Goal: Navigation & Orientation: Find specific page/section

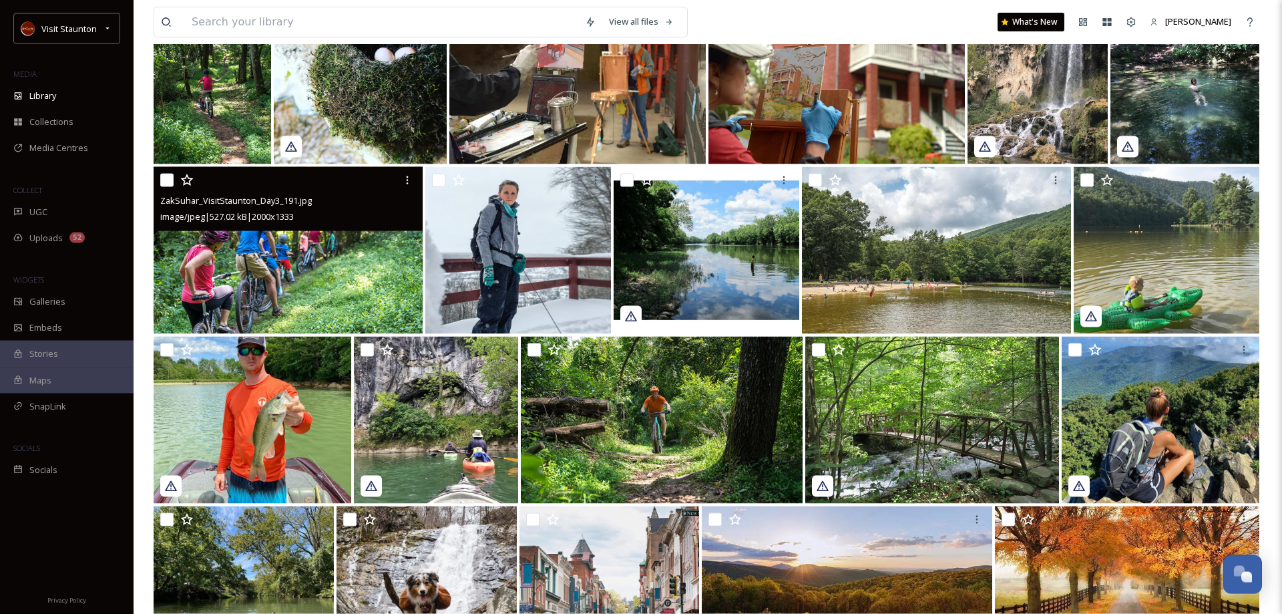
scroll to position [142, 0]
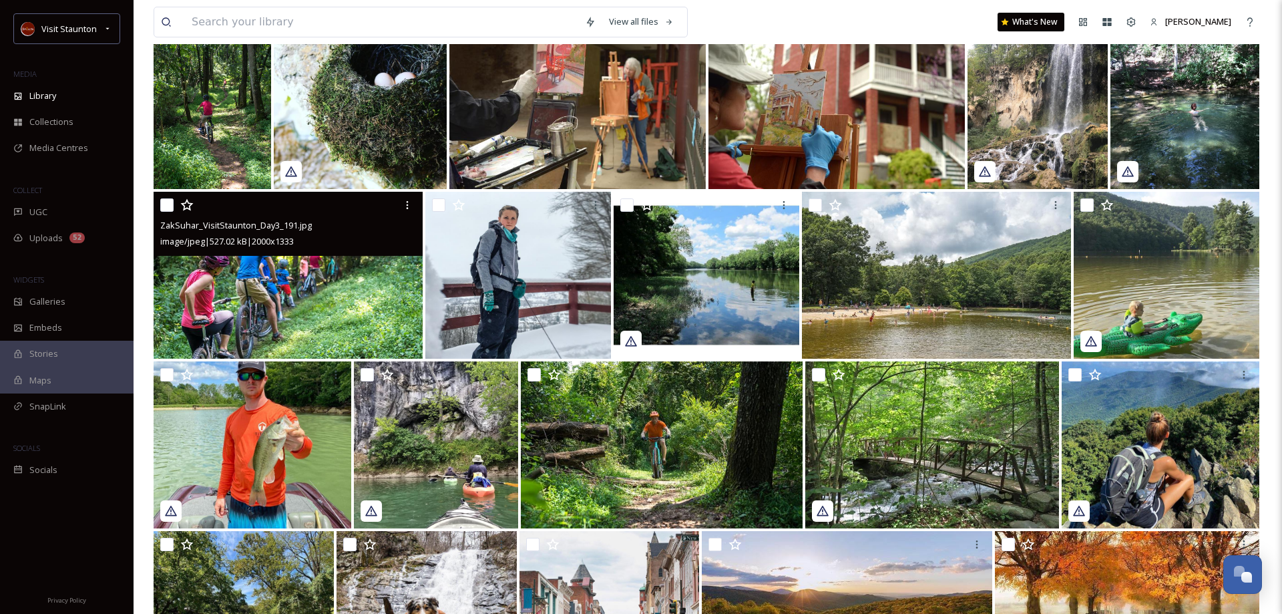
click at [168, 202] on input "checkbox" at bounding box center [166, 204] width 13 height 13
checkbox input "true"
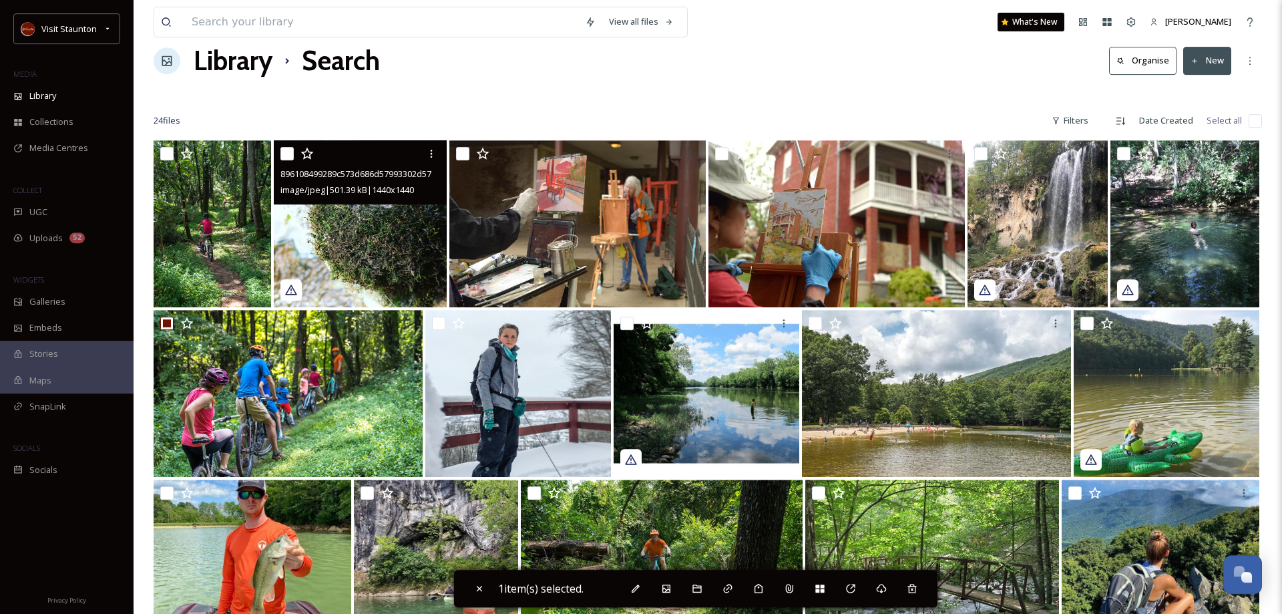
scroll to position [5, 0]
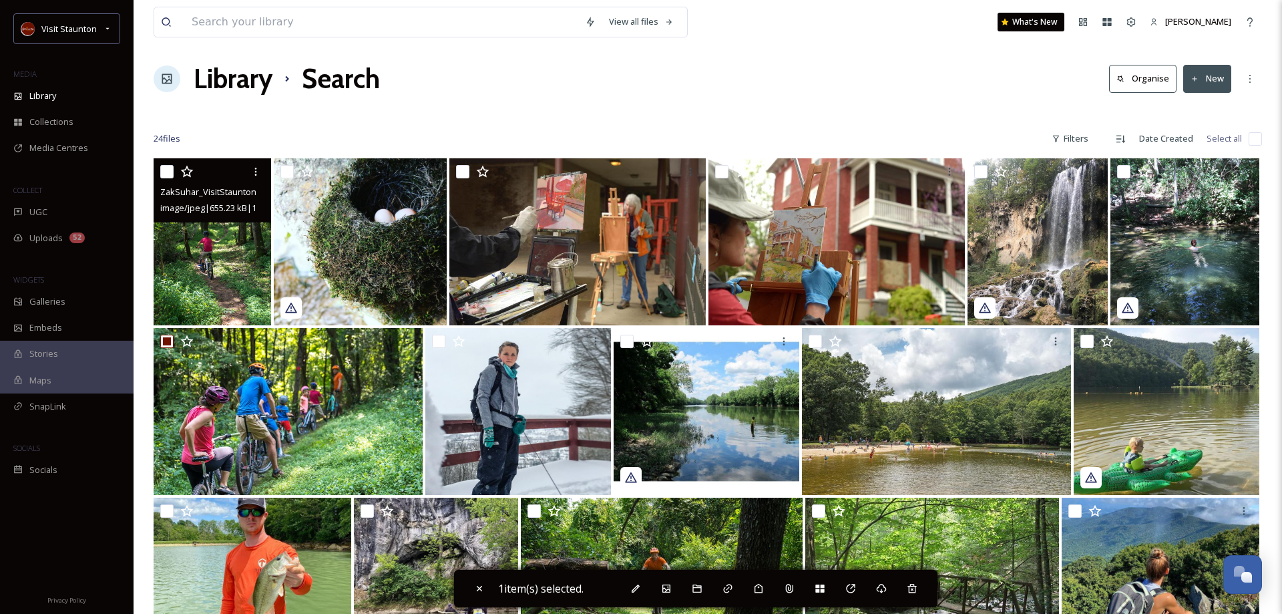
click at [168, 170] on input "checkbox" at bounding box center [166, 171] width 13 height 13
checkbox input "true"
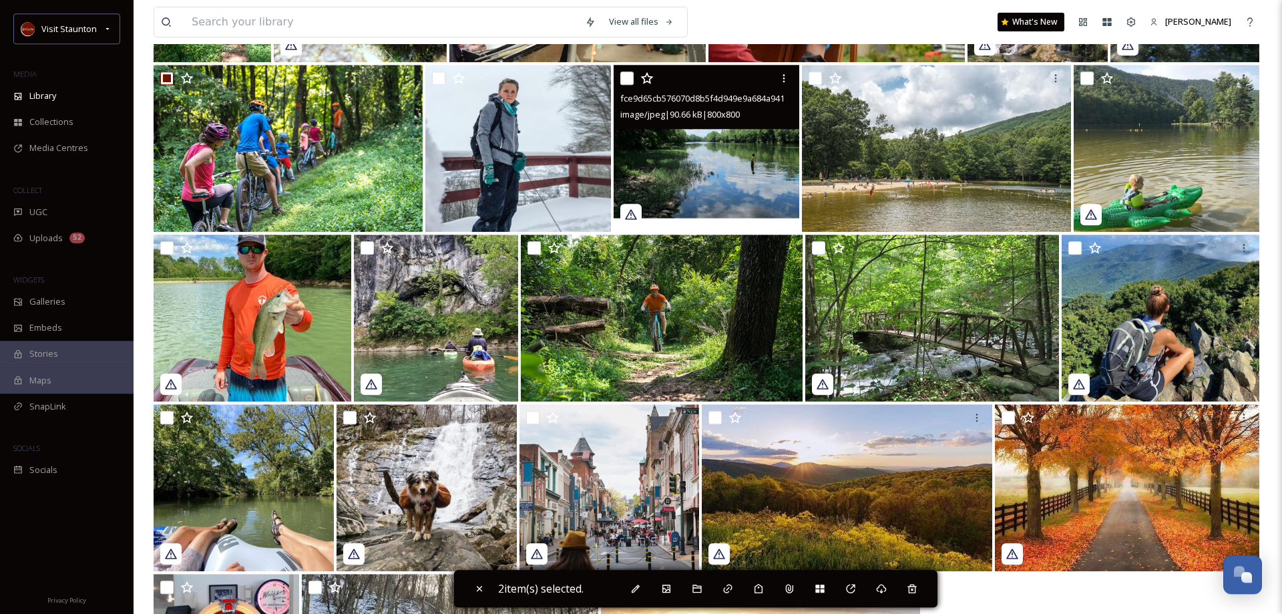
scroll to position [278, 0]
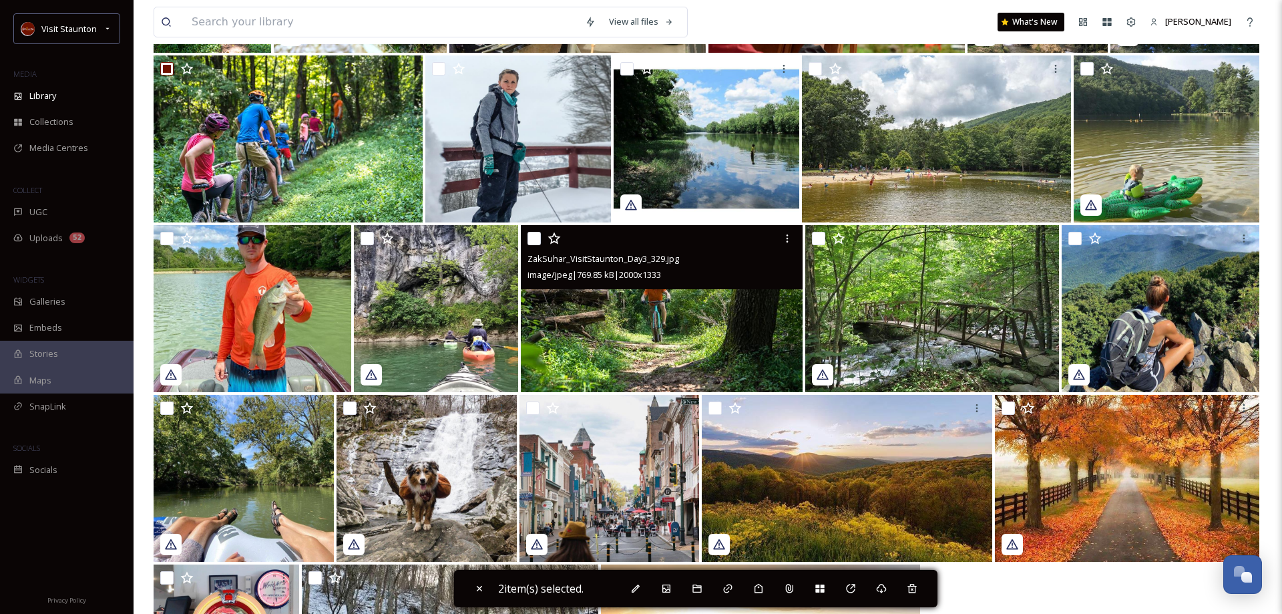
click at [533, 242] on input "checkbox" at bounding box center [534, 238] width 13 height 13
checkbox input "true"
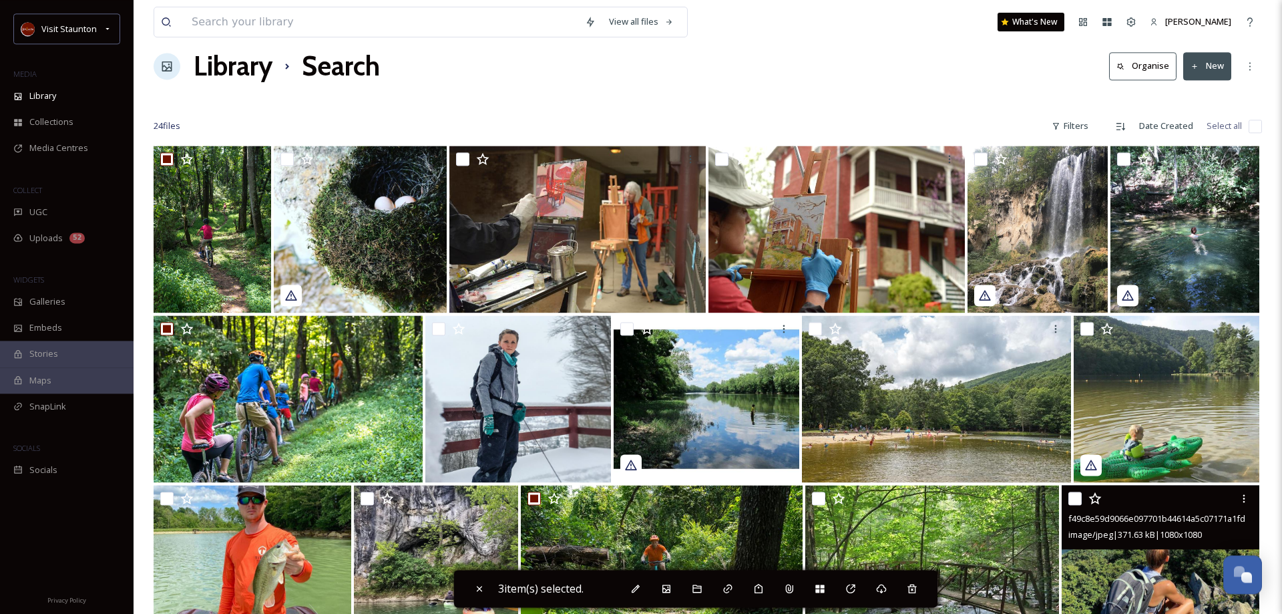
scroll to position [0, 0]
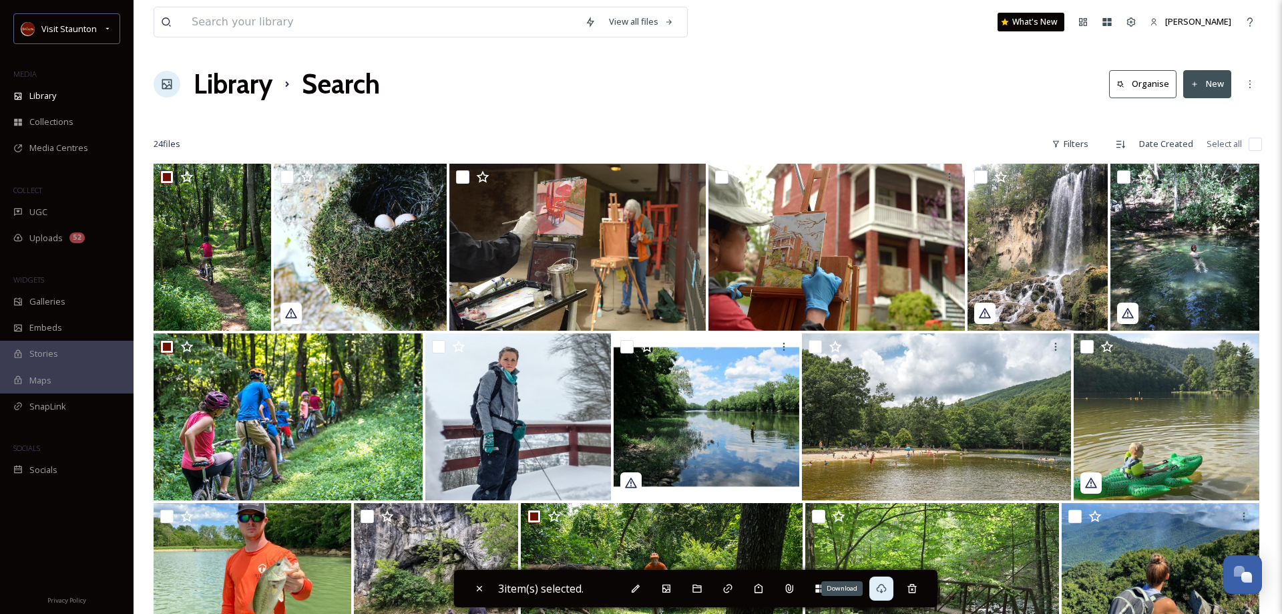
click at [886, 588] on icon at bounding box center [881, 588] width 11 height 11
click at [81, 85] on div "Library" at bounding box center [67, 96] width 134 height 26
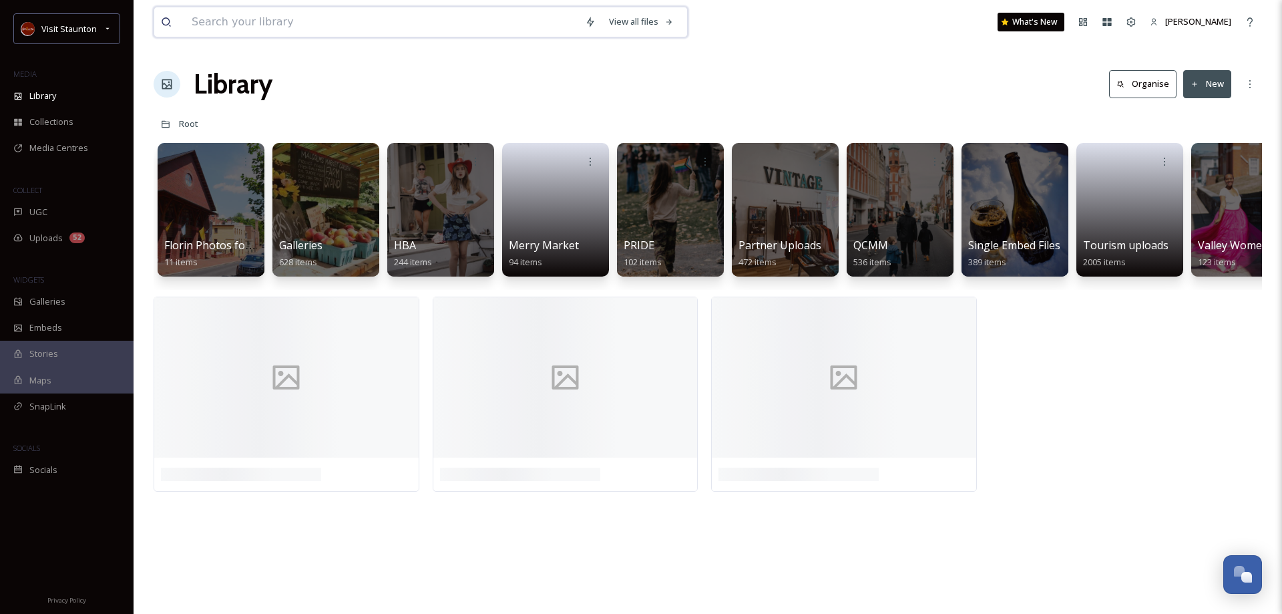
click at [274, 23] on input at bounding box center [381, 21] width 393 height 29
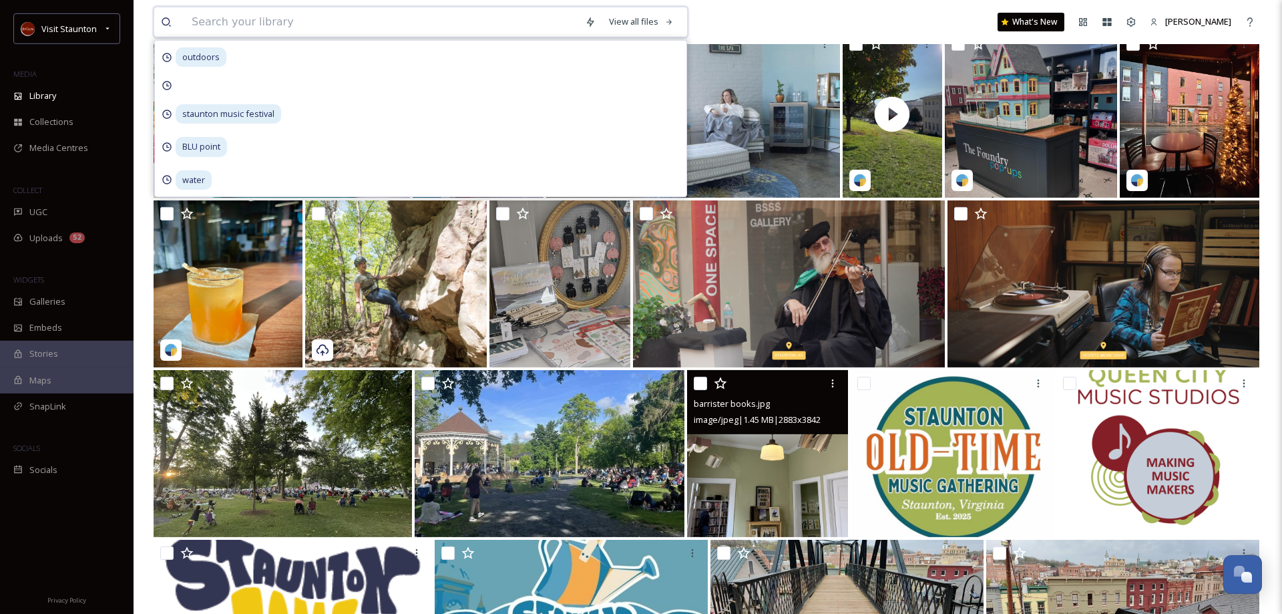
scroll to position [1499, 0]
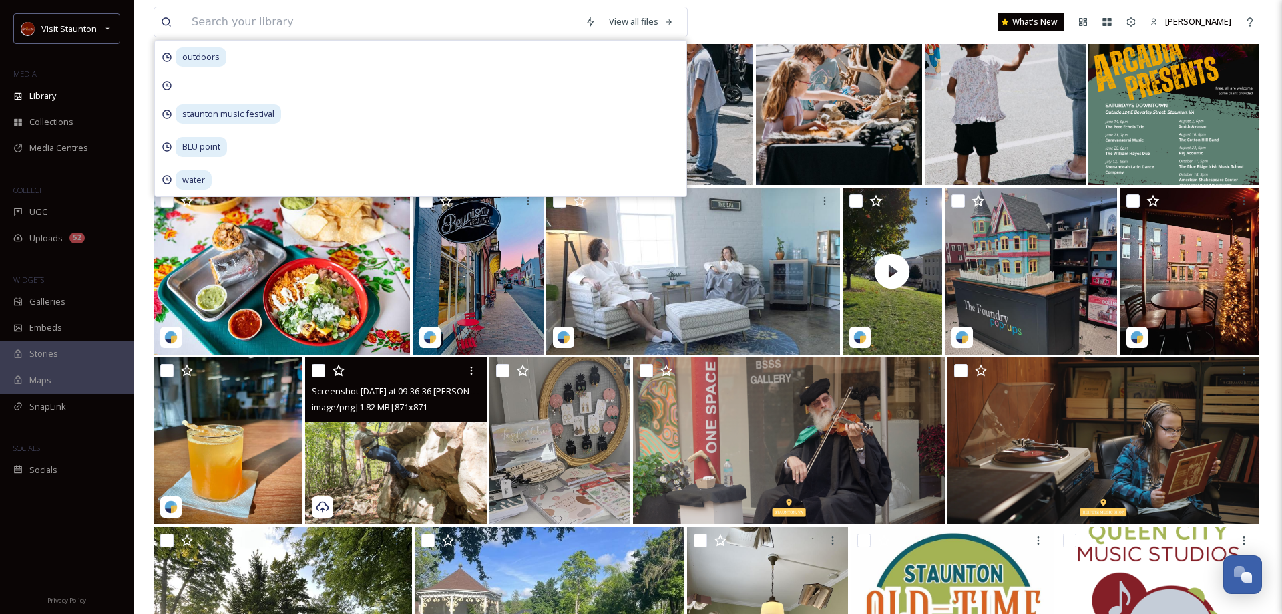
click at [317, 373] on input "checkbox" at bounding box center [318, 370] width 13 height 13
checkbox input "true"
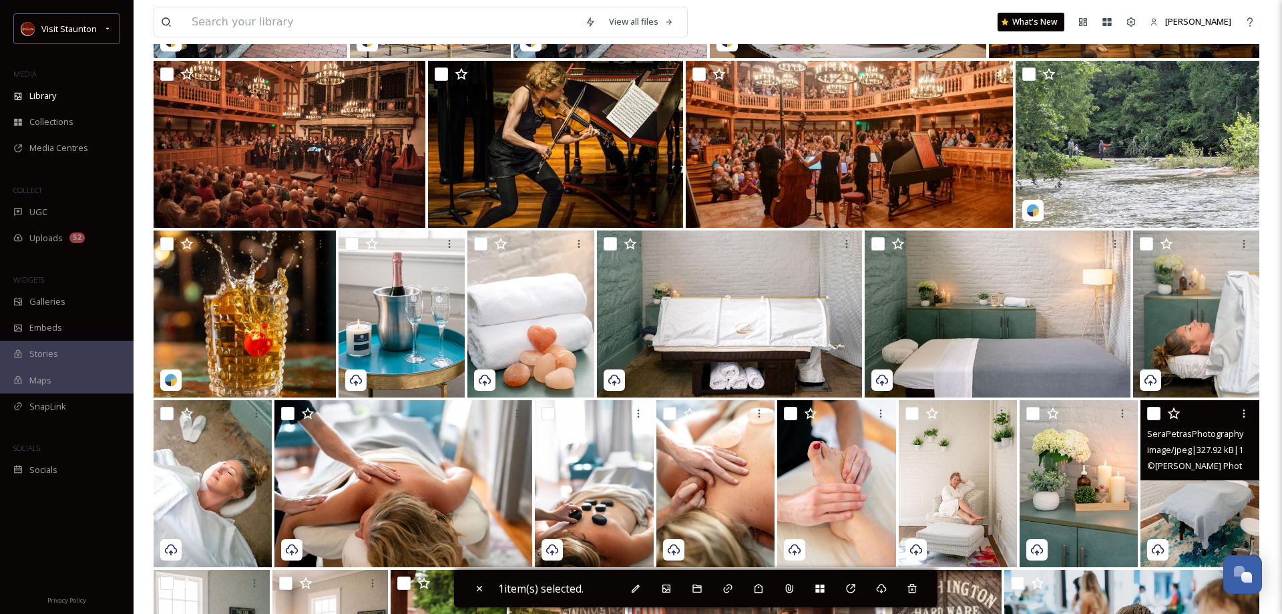
scroll to position [234, 0]
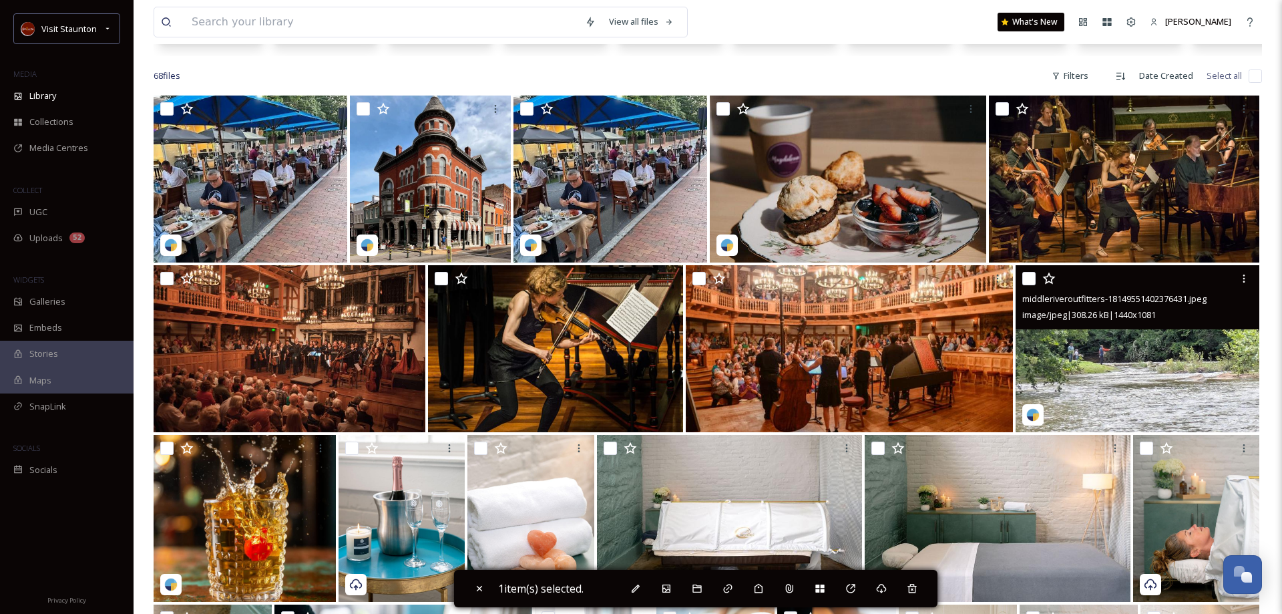
click at [1028, 282] on input "checkbox" at bounding box center [1028, 278] width 13 height 13
checkbox input "true"
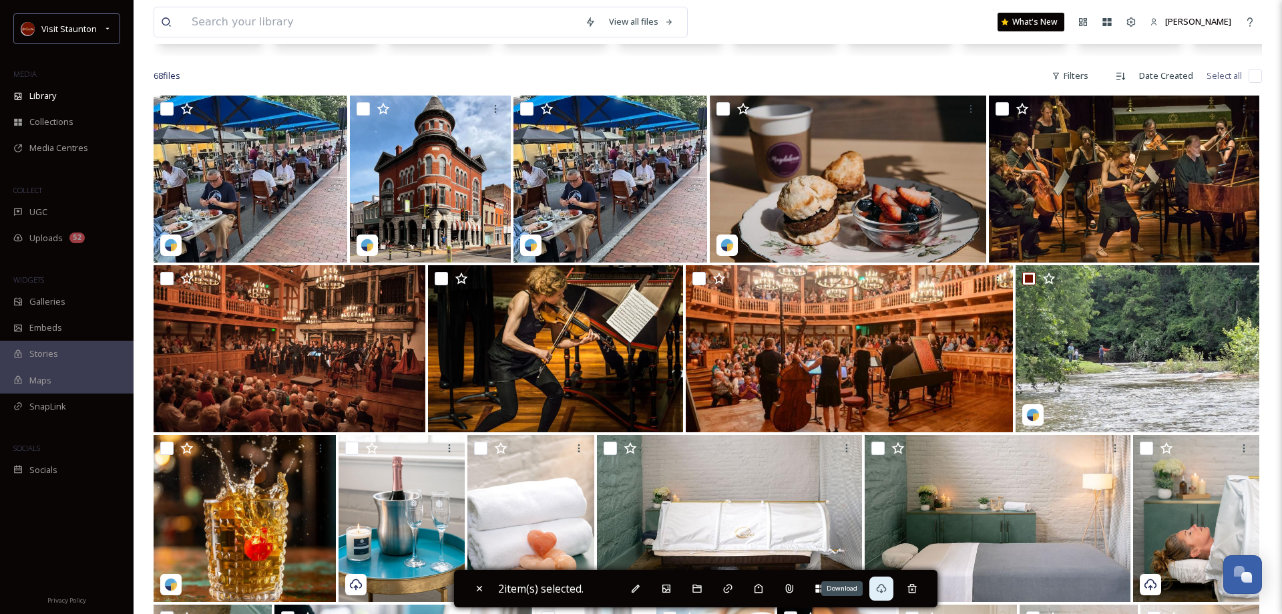
click at [880, 588] on div "Download" at bounding box center [881, 588] width 24 height 24
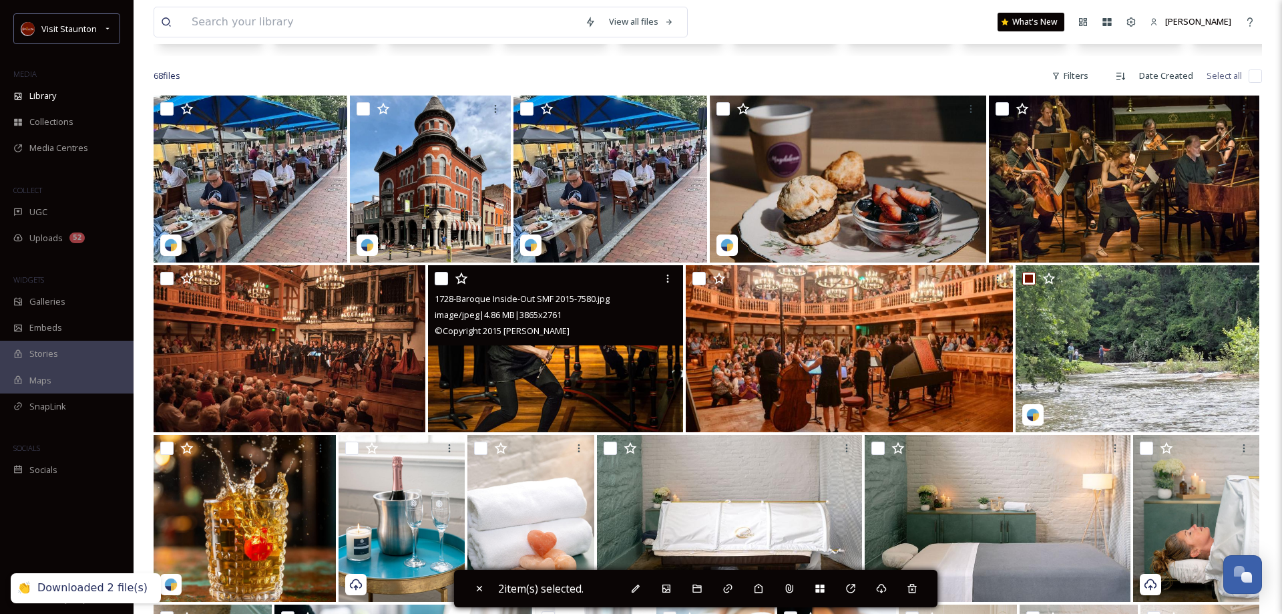
scroll to position [0, 0]
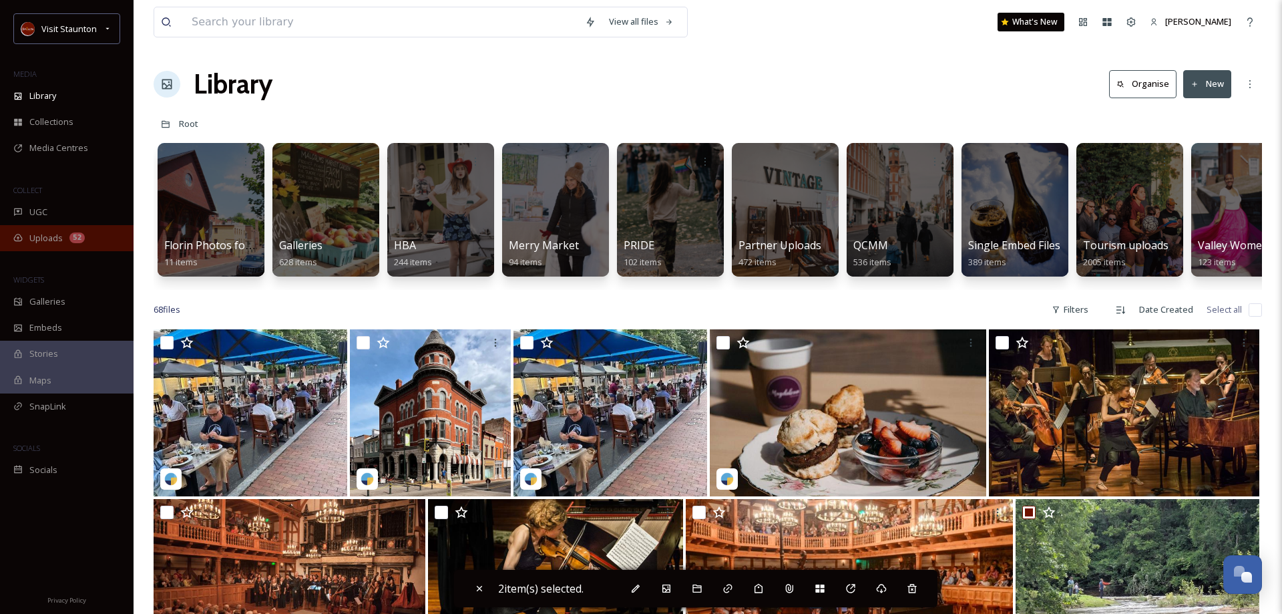
click at [45, 233] on span "Uploads" at bounding box center [45, 238] width 33 height 13
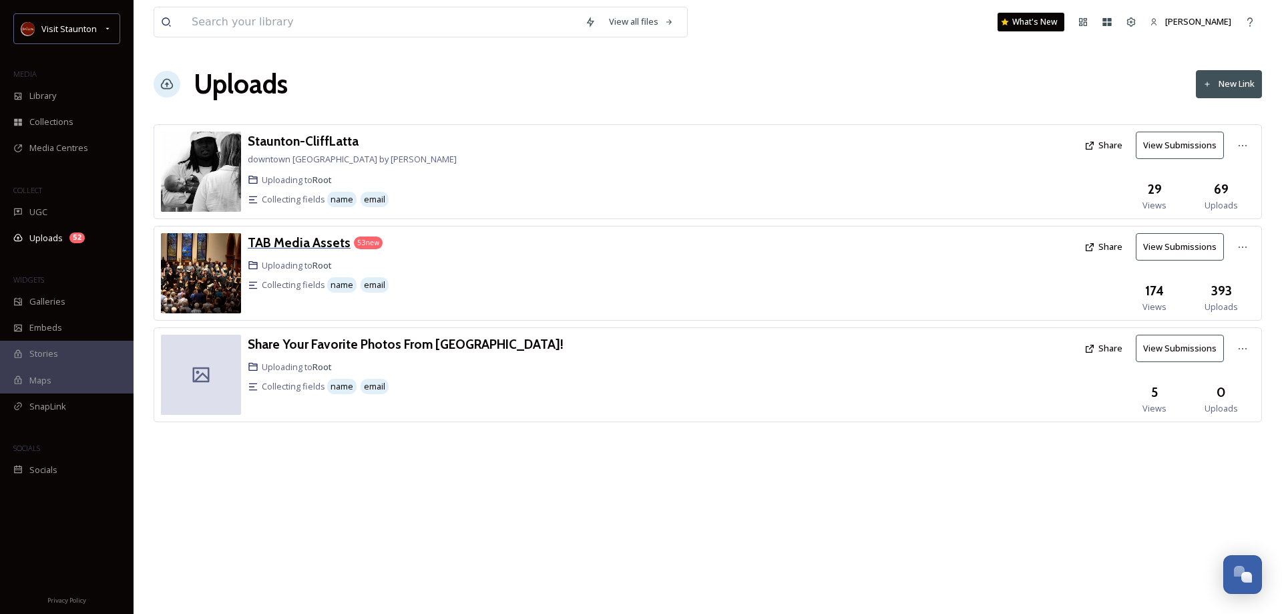
click at [294, 237] on h3 "TAB Media Assets" at bounding box center [299, 242] width 103 height 16
